Goal: Communication & Community: Participate in discussion

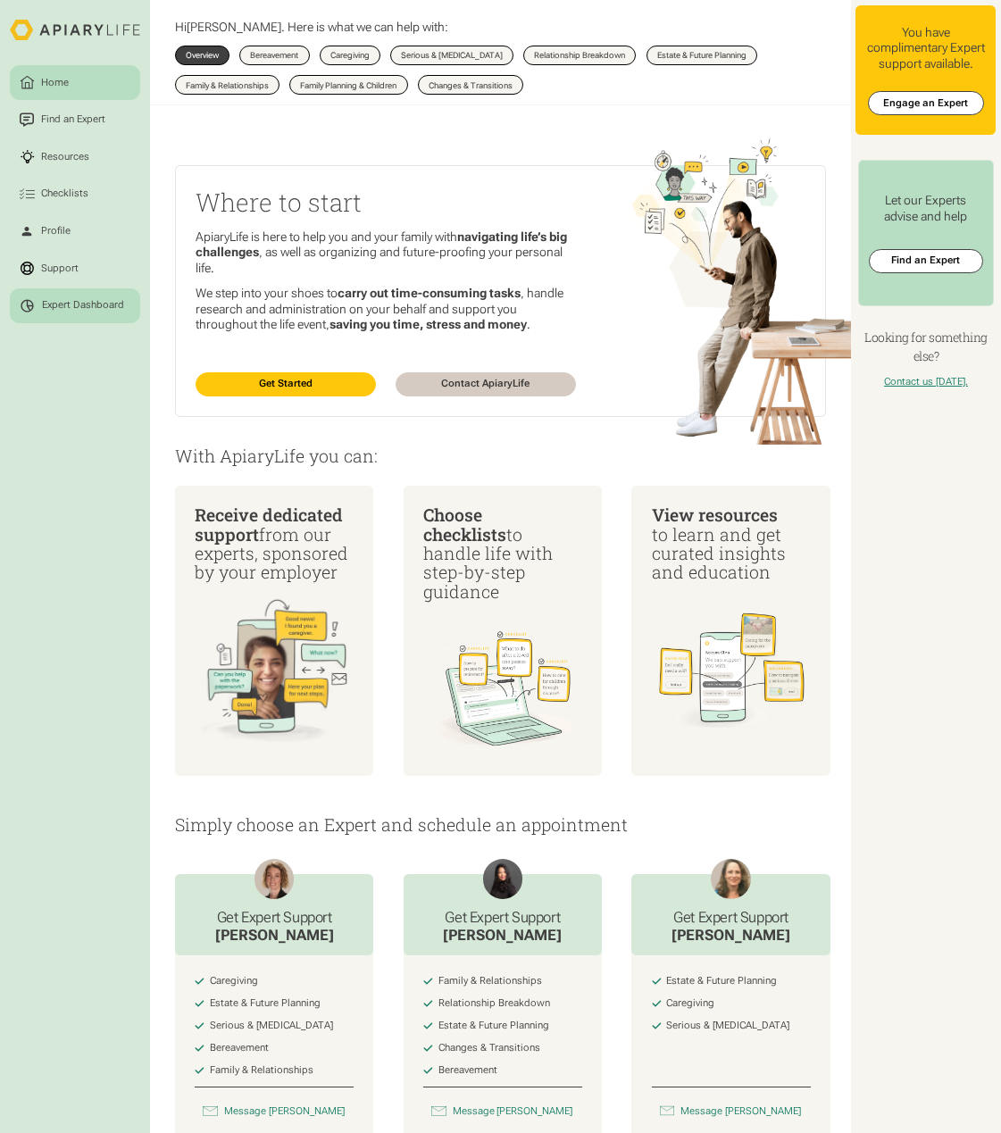
click at [97, 305] on div "Expert Dashboard" at bounding box center [83, 305] width 82 height 13
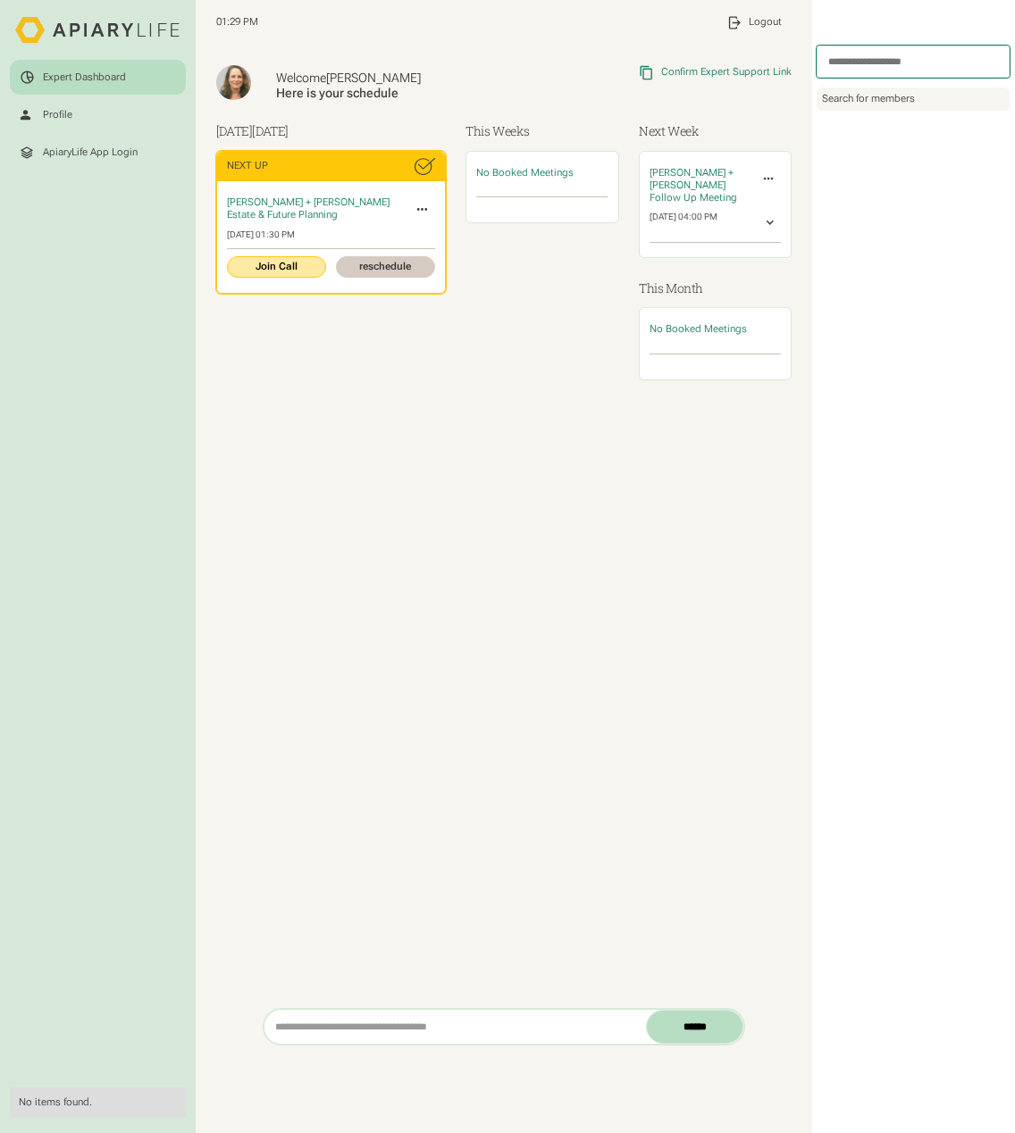
click at [280, 256] on link "Join Call" at bounding box center [276, 266] width 99 height 21
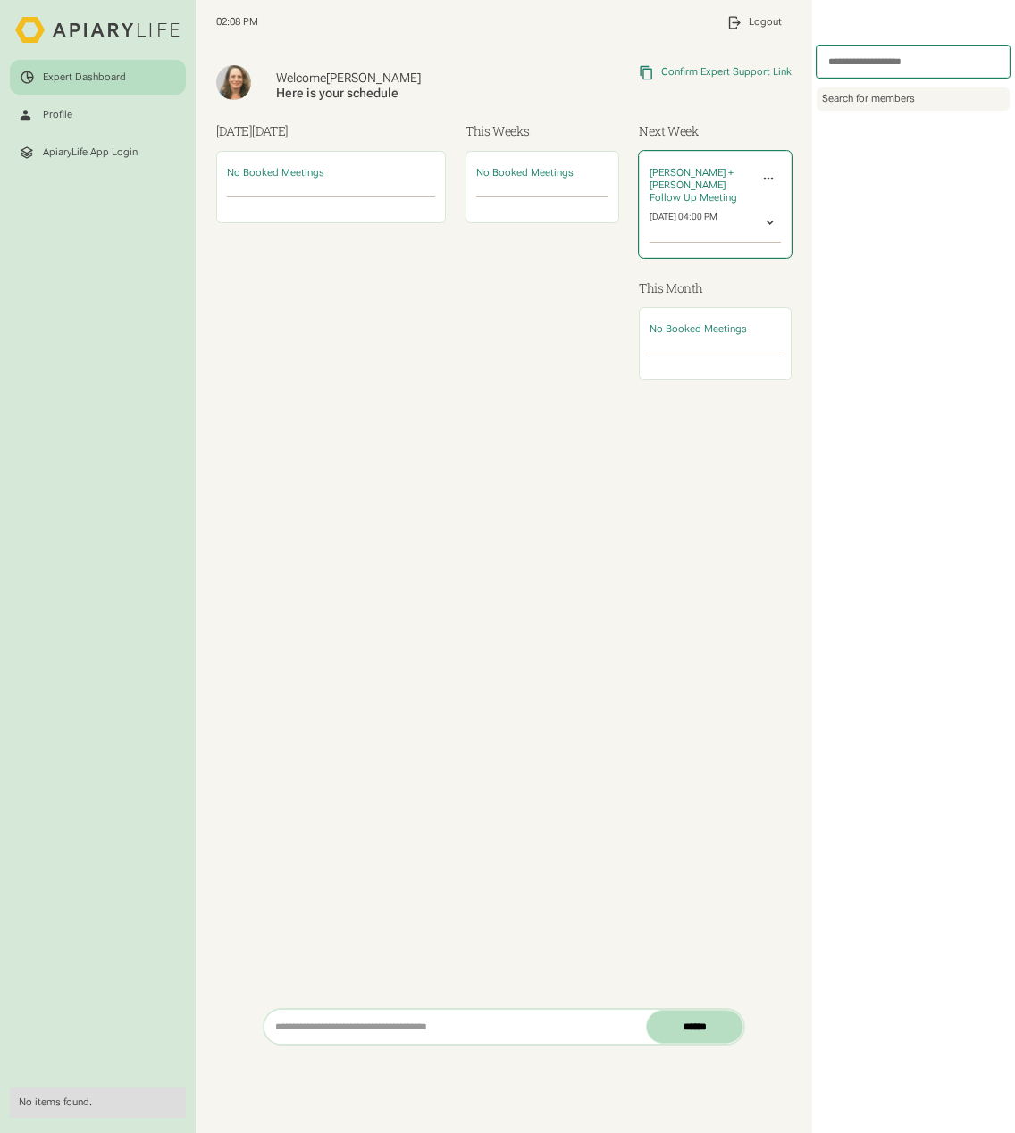
click at [682, 192] on span "Follow Up Meeting" at bounding box center [693, 198] width 88 height 12
click at [314, 201] on div at bounding box center [330, 202] width 207 height 10
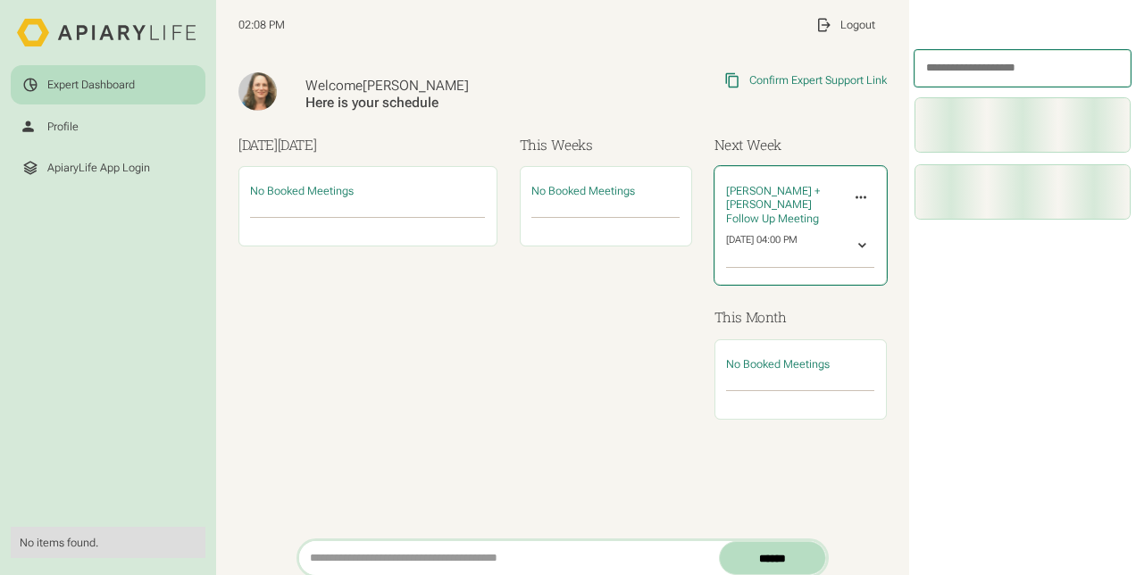
click at [773, 232] on div "[PERSON_NAME] + [PERSON_NAME][DEMOGRAPHIC_DATA] Follow Up Meeting Invite Expert…" at bounding box center [800, 225] width 171 height 117
click at [856, 245] on div at bounding box center [863, 246] width 14 height 14
click at [754, 283] on link "Start Call" at bounding box center [760, 283] width 45 height 14
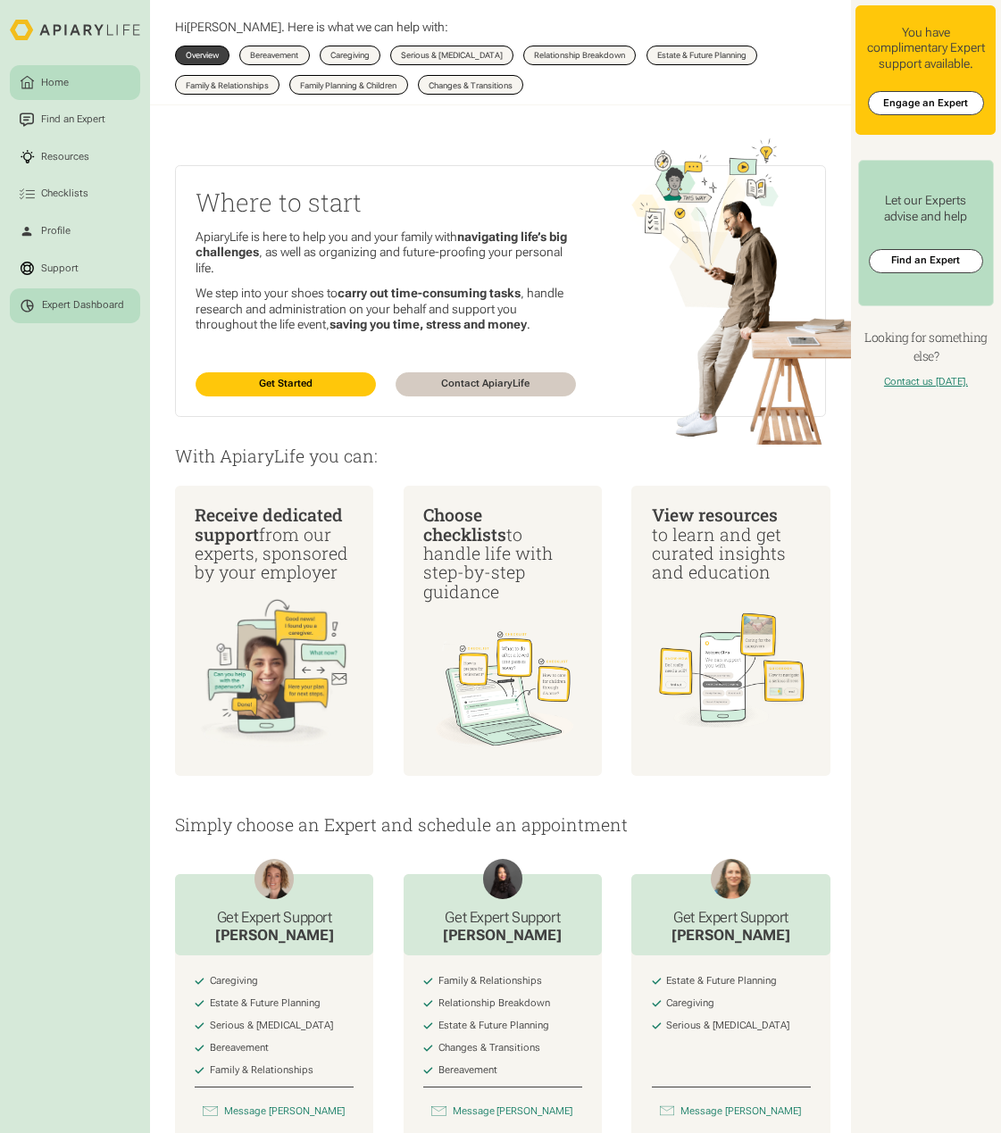
click at [72, 320] on link "Expert Dashboard" at bounding box center [75, 305] width 130 height 35
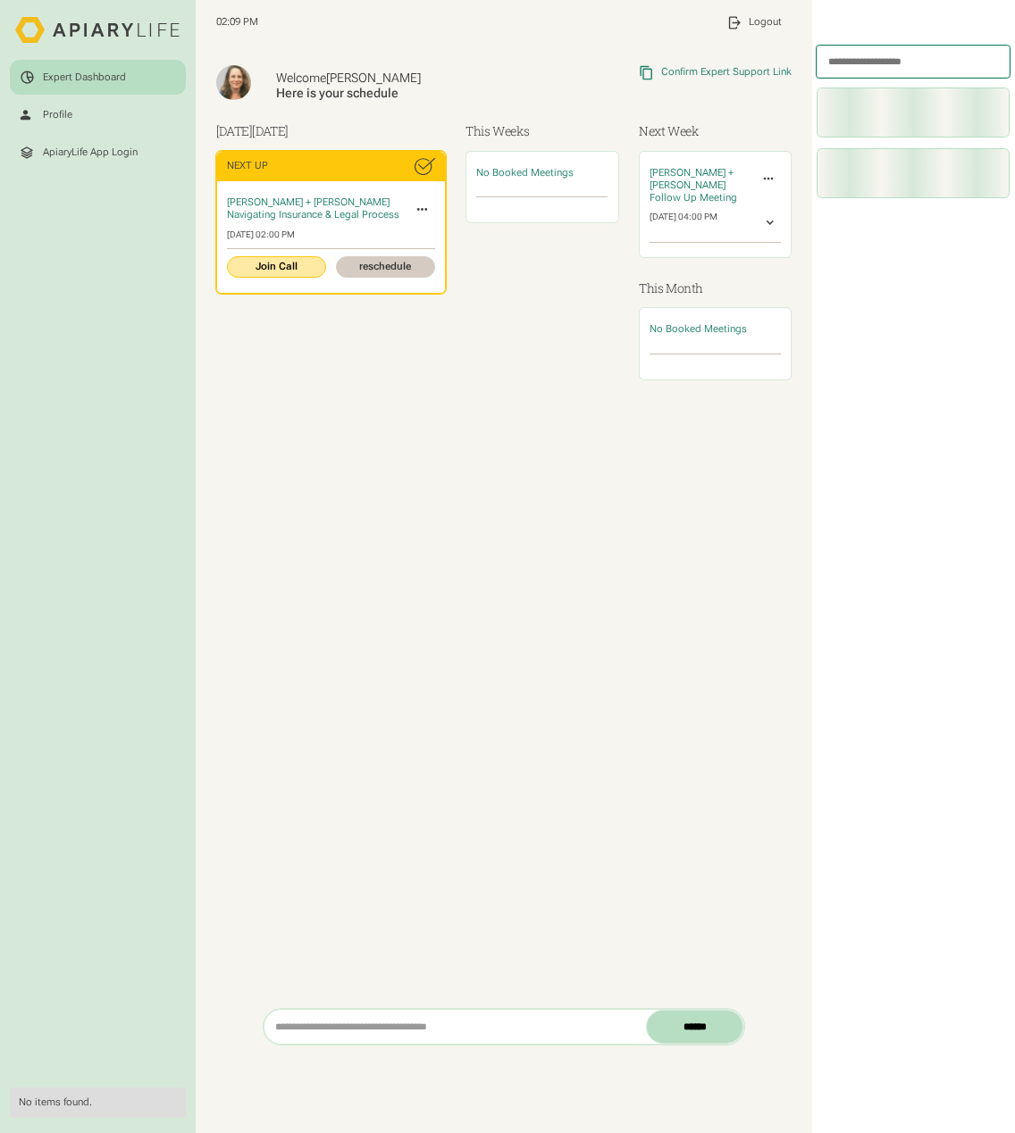
click at [288, 266] on link "Join Call" at bounding box center [276, 266] width 99 height 21
